Goal: Navigation & Orientation: Find specific page/section

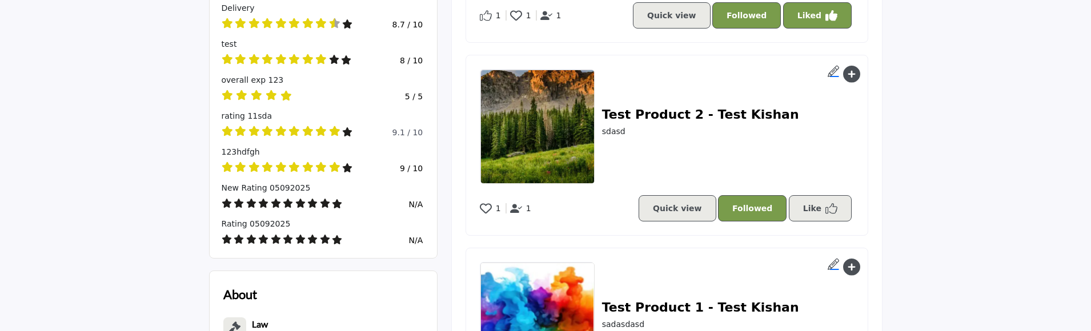
scroll to position [628, 0]
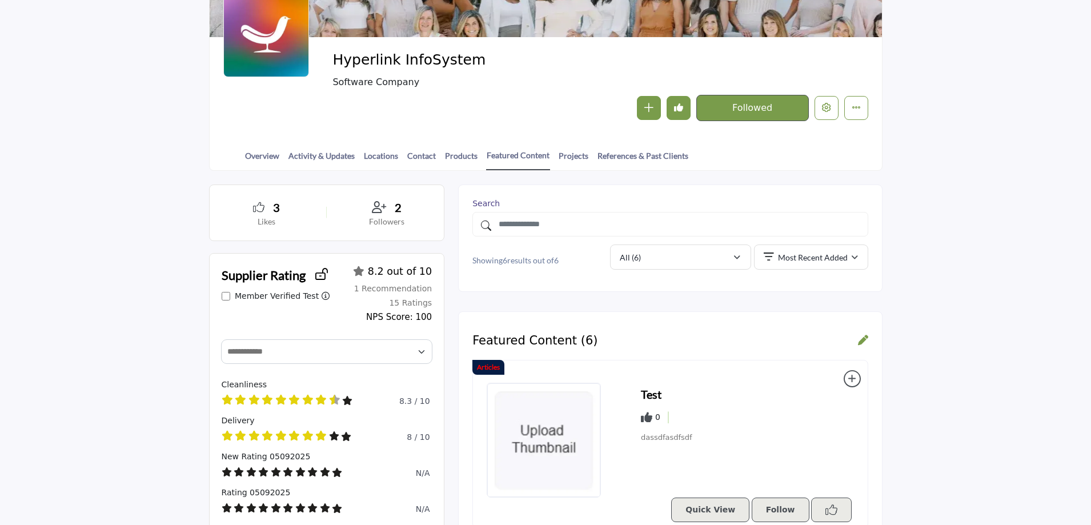
scroll to position [171, 0]
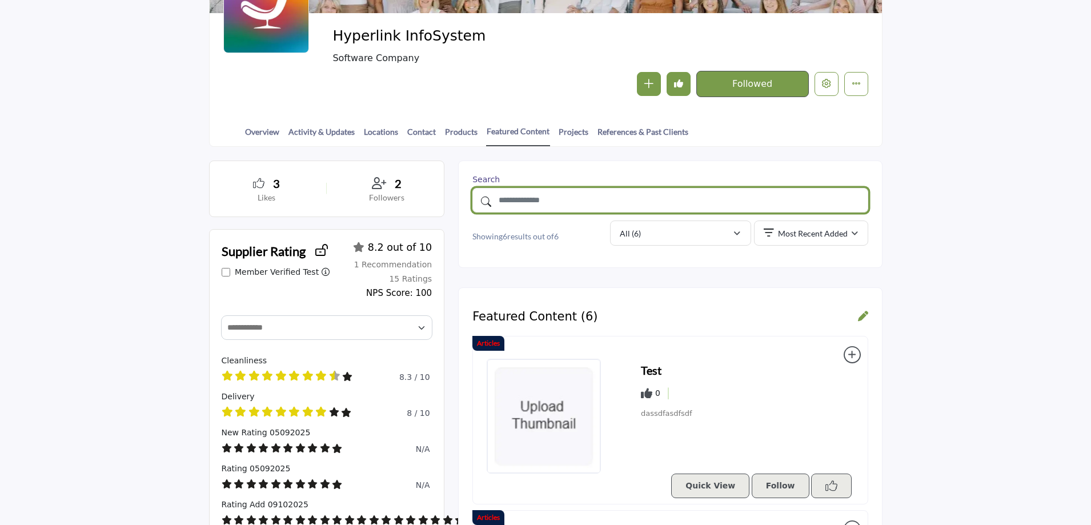
click at [653, 206] on input "text" at bounding box center [669, 200] width 395 height 25
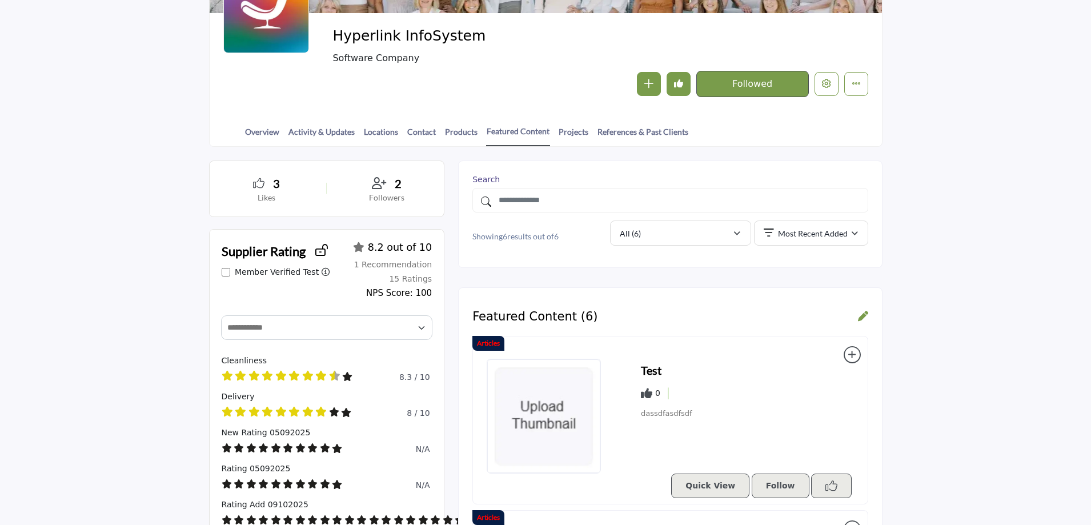
click at [765, 257] on div "Search Showing 6 results out of 6 Filter All (6) Most Recent Added" at bounding box center [670, 215] width 424 height 108
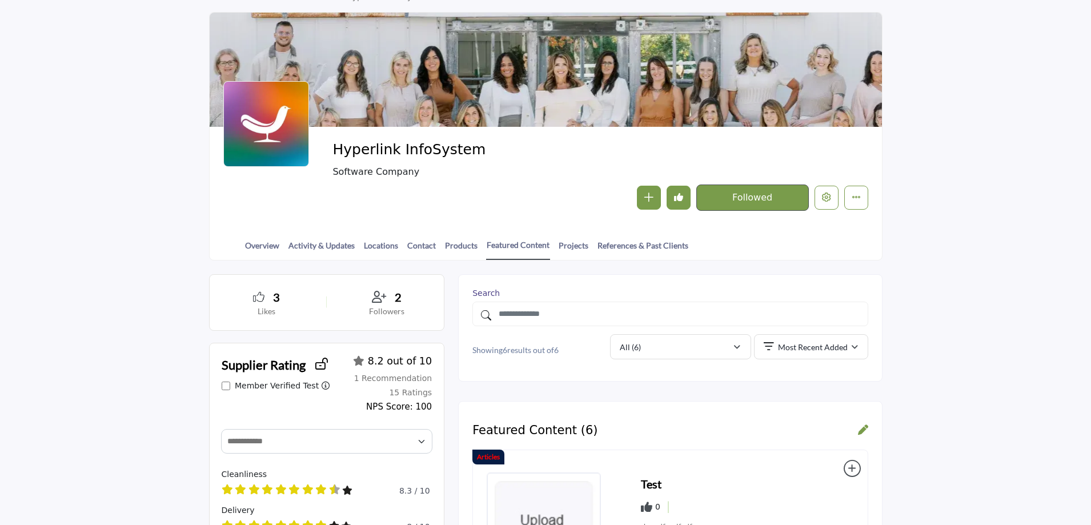
scroll to position [57, 0]
click at [573, 247] on link "Projects" at bounding box center [573, 250] width 31 height 20
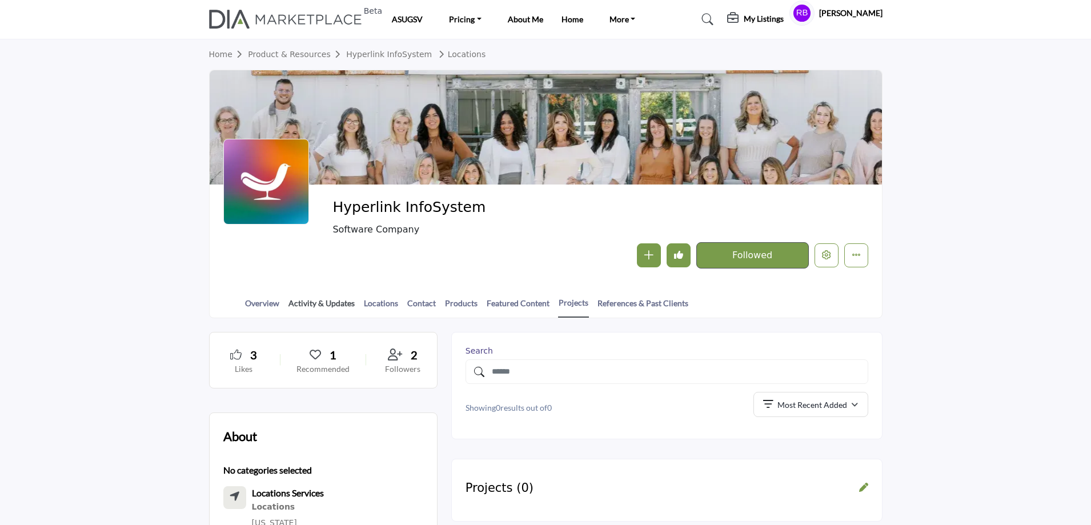
click at [334, 297] on link "Activity & Updates" at bounding box center [321, 307] width 67 height 20
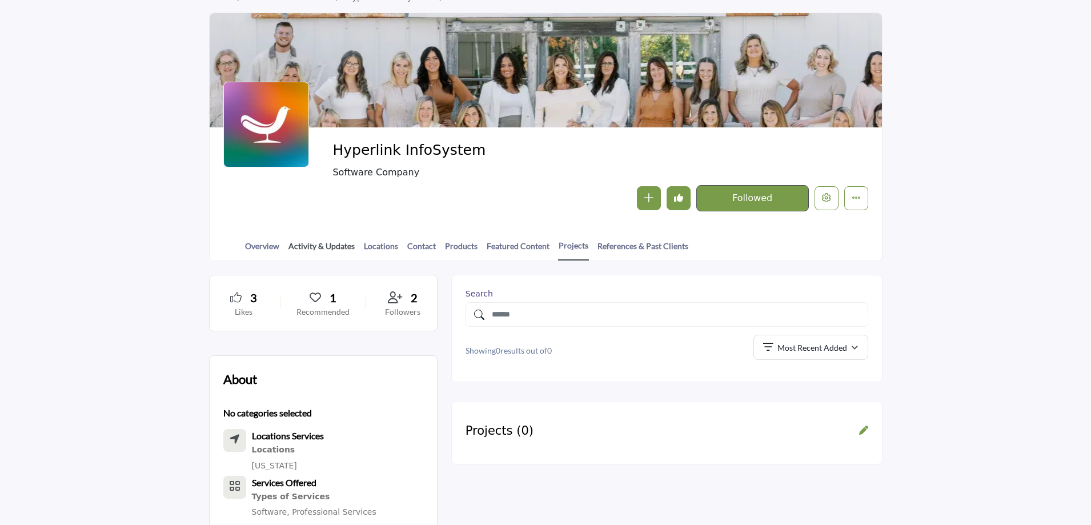
scroll to position [57, 0]
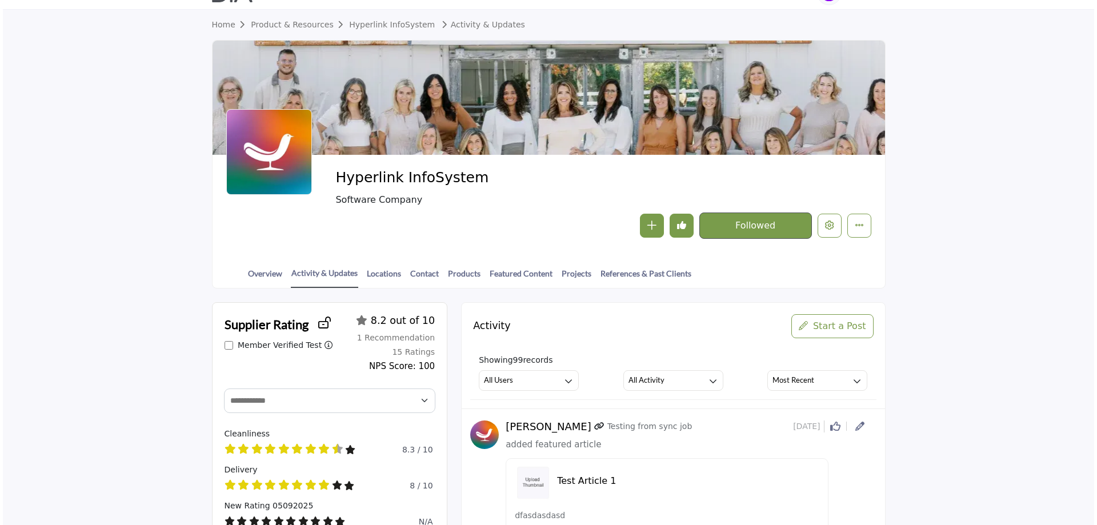
scroll to position [57, 0]
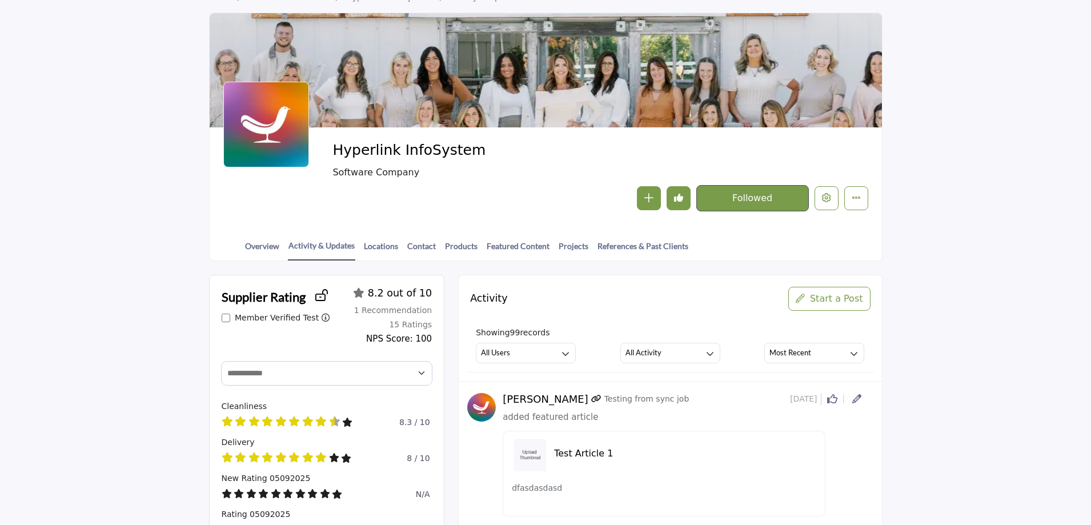
click at [147, 93] on section "Home Product & Resources Hyperlink InfoSystem Activity & Updates Hyperlink Info…" at bounding box center [545, 121] width 1091 height 279
click at [829, 303] on span "Start a Post" at bounding box center [836, 298] width 53 height 11
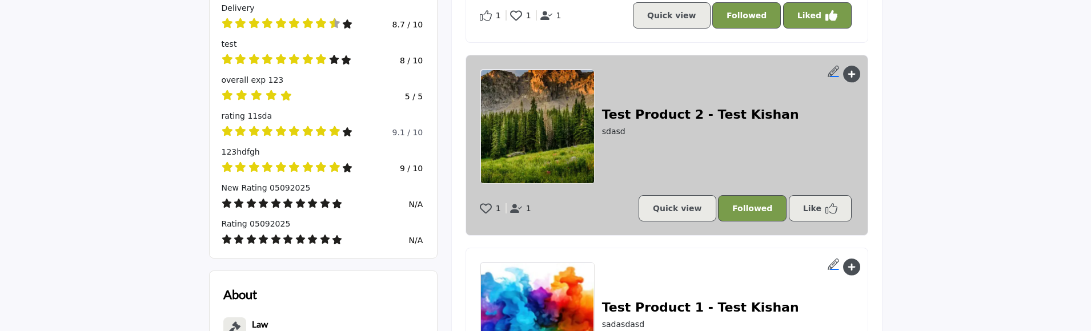
scroll to position [628, 0]
